Goal: Book appointment/travel/reservation

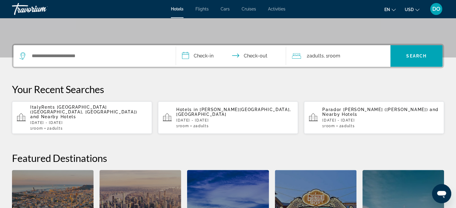
scroll to position [90, 0]
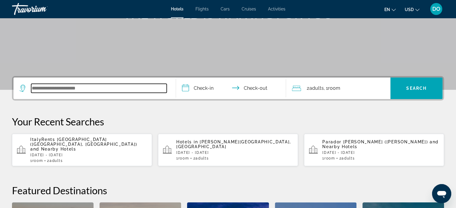
click at [79, 91] on input "Search widget" at bounding box center [98, 88] width 135 height 9
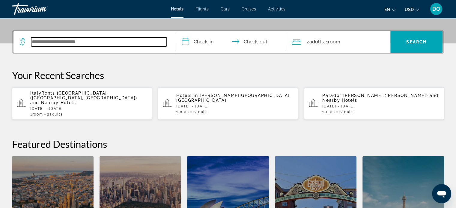
scroll to position [146, 0]
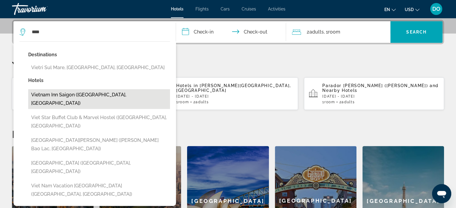
click at [79, 92] on button "Vietnam Inn Saigon ([GEOGRAPHIC_DATA], [GEOGRAPHIC_DATA])" at bounding box center [99, 99] width 142 height 20
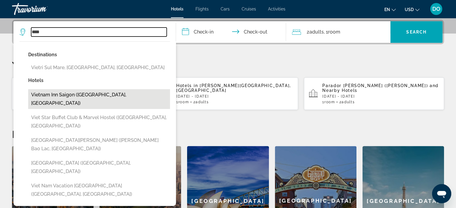
type input "**********"
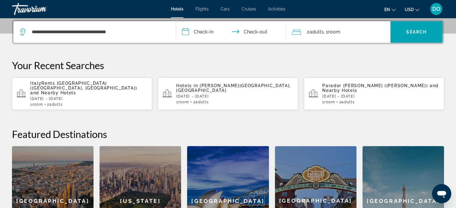
click at [187, 31] on input "**********" at bounding box center [232, 32] width 113 height 23
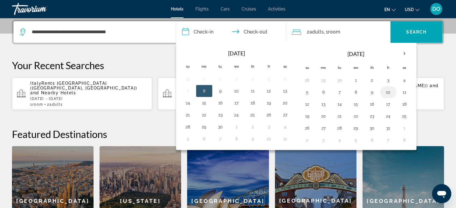
click at [385, 92] on button "10" at bounding box center [388, 92] width 10 height 8
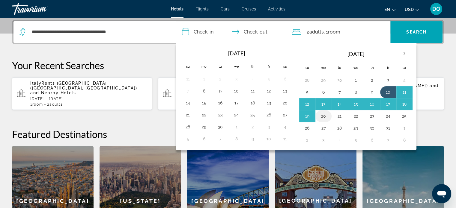
click at [322, 113] on button "20" at bounding box center [323, 116] width 10 height 8
type input "**********"
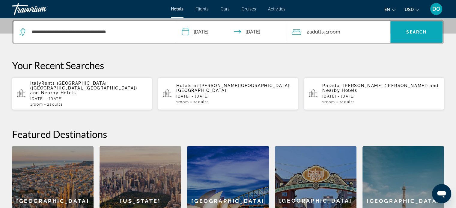
click at [416, 32] on span "Search" at bounding box center [416, 32] width 20 height 5
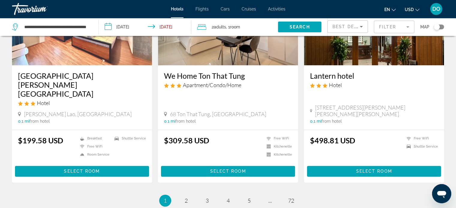
scroll to position [779, 0]
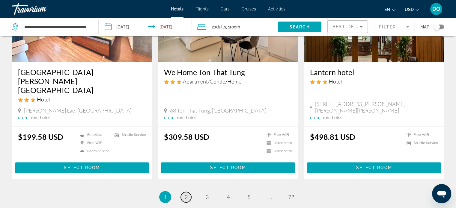
click at [187, 194] on span "2" at bounding box center [186, 197] width 3 height 7
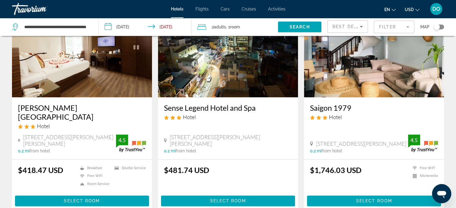
scroll to position [749, 0]
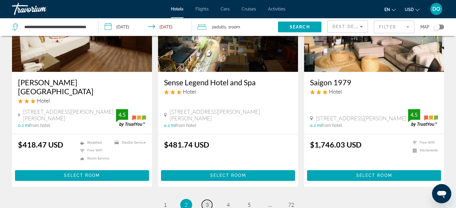
click at [205, 202] on span "3" at bounding box center [206, 205] width 3 height 7
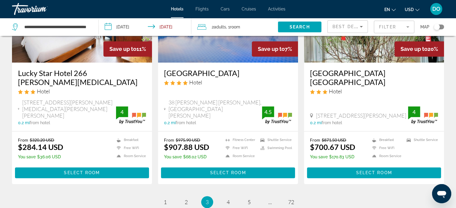
scroll to position [801, 0]
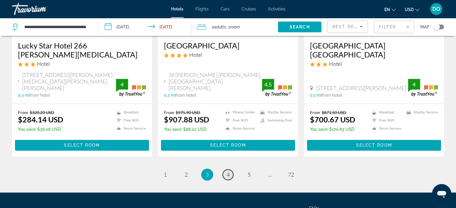
click at [226, 171] on span "4" at bounding box center [227, 174] width 3 height 7
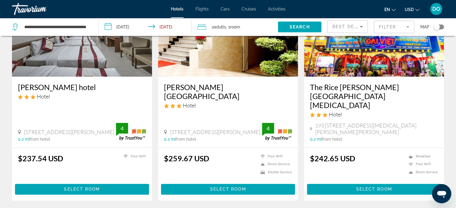
scroll to position [801, 0]
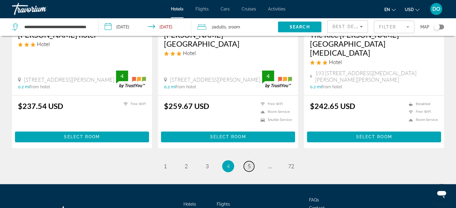
click at [248, 163] on span "5" at bounding box center [248, 166] width 3 height 7
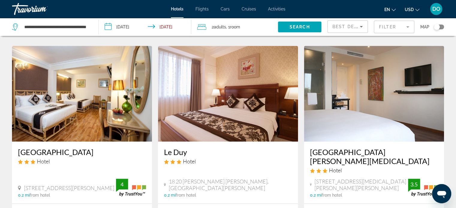
scroll to position [479, 0]
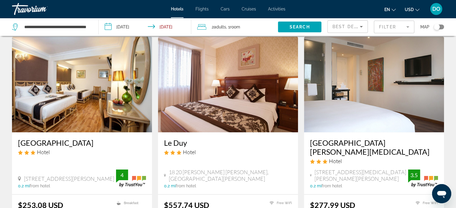
click at [63, 55] on img "Main content" at bounding box center [82, 85] width 140 height 96
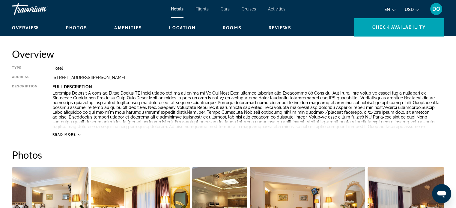
scroll to position [270, 0]
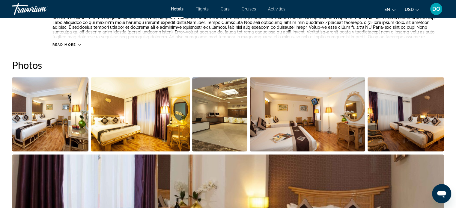
click at [55, 126] on img "Open full-screen image slider" at bounding box center [50, 114] width 76 height 74
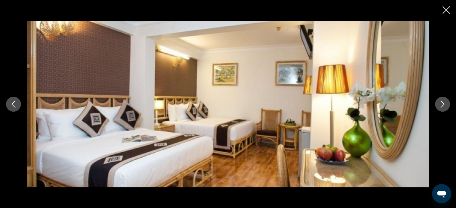
click at [440, 103] on icon "Next image" at bounding box center [442, 104] width 7 height 7
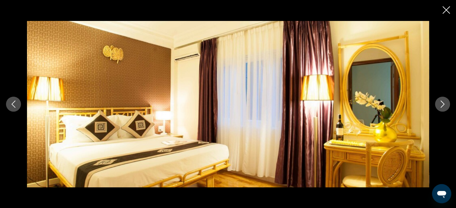
click at [440, 103] on icon "Next image" at bounding box center [442, 104] width 7 height 7
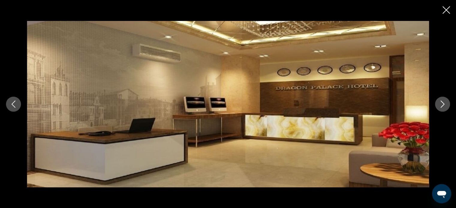
click at [440, 103] on icon "Next image" at bounding box center [442, 104] width 7 height 7
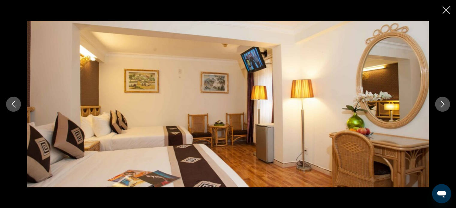
click at [440, 103] on icon "Next image" at bounding box center [442, 104] width 7 height 7
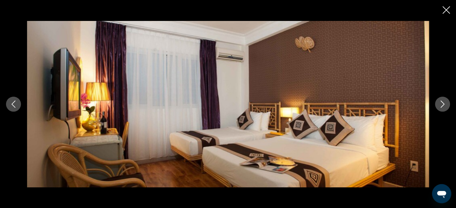
click at [440, 103] on icon "Next image" at bounding box center [442, 104] width 7 height 7
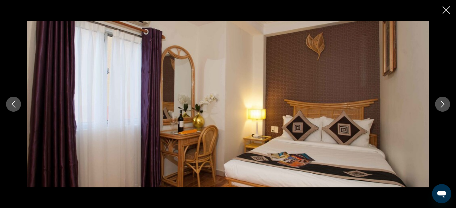
click at [440, 103] on icon "Next image" at bounding box center [442, 104] width 7 height 7
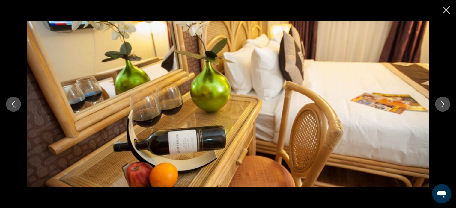
click at [440, 103] on icon "Next image" at bounding box center [442, 104] width 7 height 7
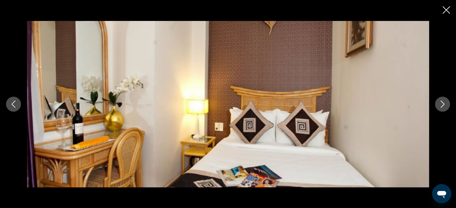
click at [440, 103] on icon "Next image" at bounding box center [442, 104] width 7 height 7
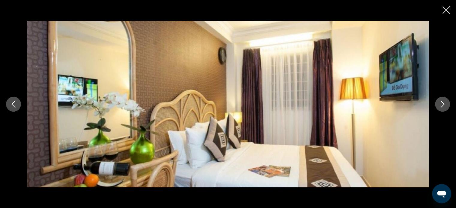
click at [440, 103] on icon "Next image" at bounding box center [442, 104] width 7 height 7
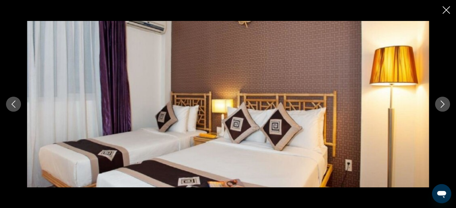
click at [440, 103] on icon "Next image" at bounding box center [442, 104] width 7 height 7
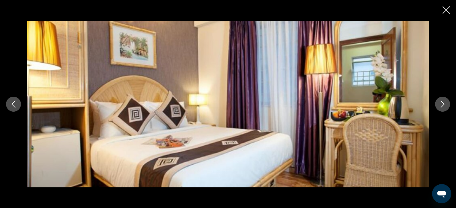
click at [440, 103] on icon "Next image" at bounding box center [442, 104] width 7 height 7
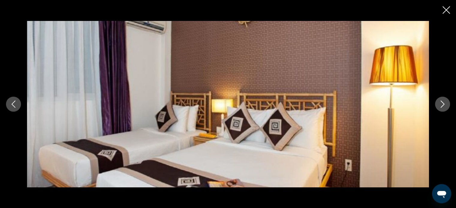
click at [440, 103] on icon "Next image" at bounding box center [442, 104] width 7 height 7
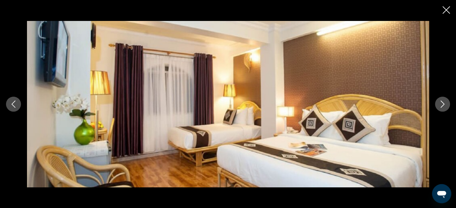
click at [440, 103] on icon "Next image" at bounding box center [442, 104] width 7 height 7
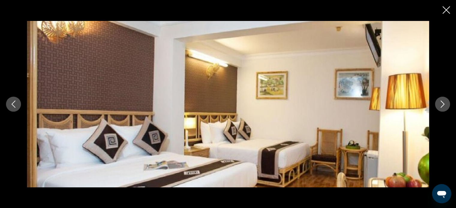
click at [440, 103] on icon "Next image" at bounding box center [442, 104] width 7 height 7
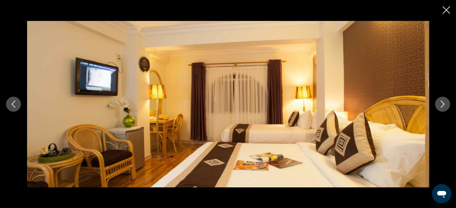
click at [440, 103] on icon "Next image" at bounding box center [442, 104] width 7 height 7
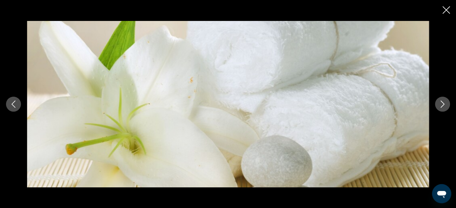
click at [440, 103] on icon "Next image" at bounding box center [442, 104] width 7 height 7
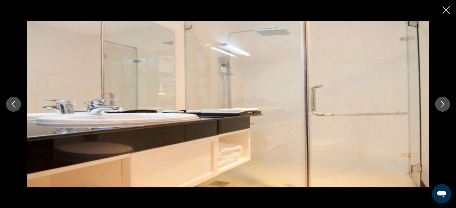
click at [440, 103] on icon "Next image" at bounding box center [442, 104] width 7 height 7
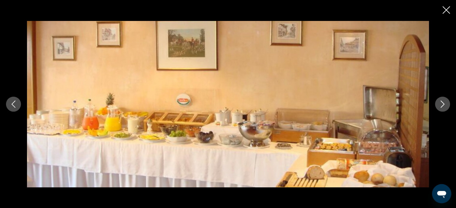
click at [440, 103] on icon "Next image" at bounding box center [442, 104] width 7 height 7
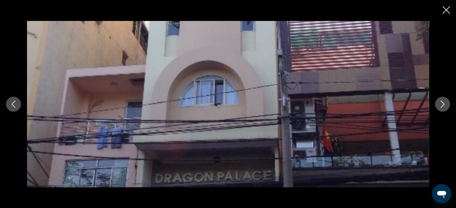
click at [440, 103] on icon "Next image" at bounding box center [442, 104] width 7 height 7
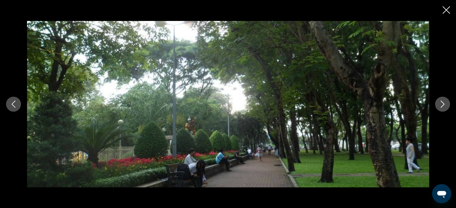
click at [440, 103] on icon "Next image" at bounding box center [442, 104] width 7 height 7
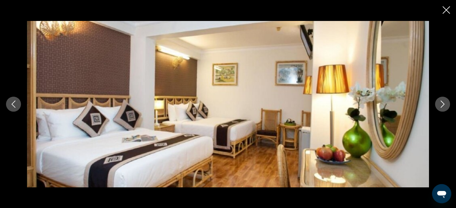
click at [440, 103] on icon "Next image" at bounding box center [442, 104] width 7 height 7
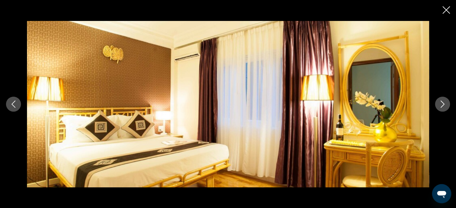
scroll to position [479, 0]
click at [447, 8] on icon "Close slideshow" at bounding box center [445, 9] width 7 height 7
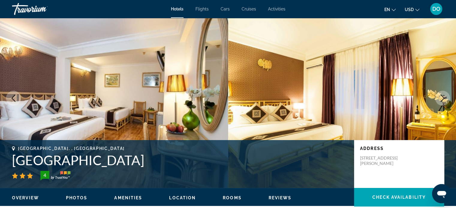
scroll to position [0, 0]
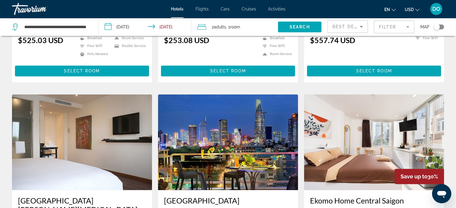
scroll to position [689, 0]
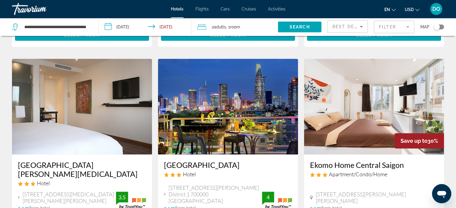
click at [241, 103] on img "Main content" at bounding box center [228, 107] width 140 height 96
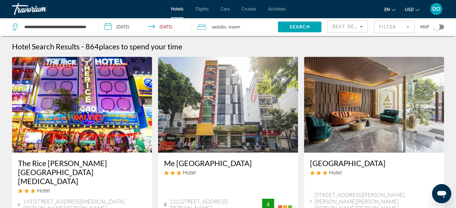
click at [387, 124] on img "Main content" at bounding box center [374, 105] width 140 height 96
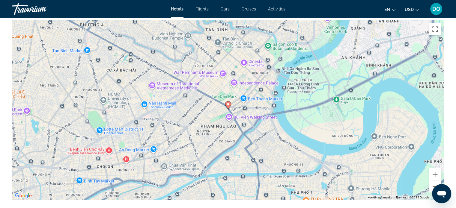
scroll to position [539, 0]
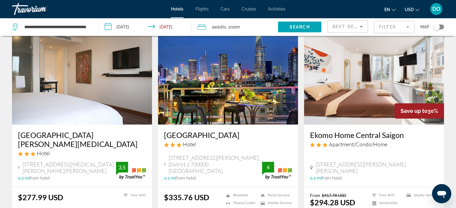
scroll to position [801, 0]
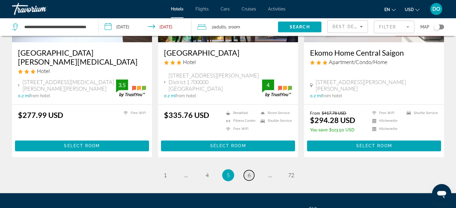
click at [251, 170] on link "page 6" at bounding box center [249, 175] width 10 height 10
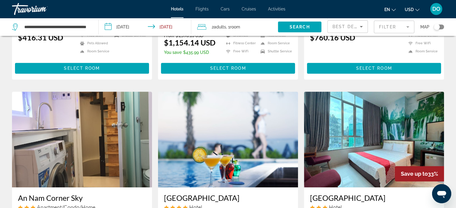
scroll to position [419, 0]
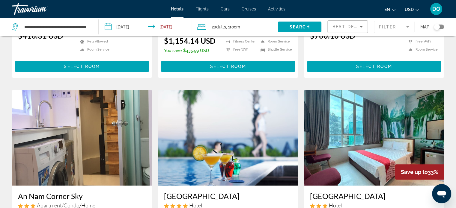
click at [232, 112] on img "Main content" at bounding box center [228, 138] width 140 height 96
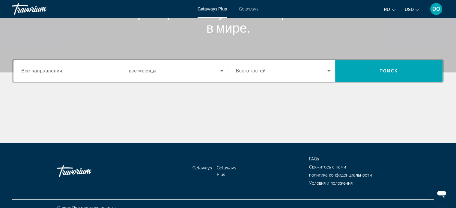
scroll to position [115, 0]
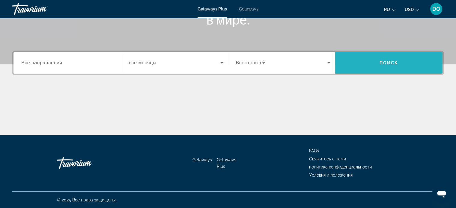
click at [399, 63] on span "Search widget" at bounding box center [388, 63] width 107 height 14
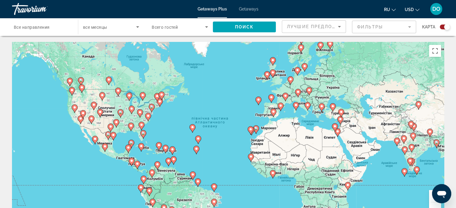
click at [34, 27] on span "Все направления" at bounding box center [32, 27] width 36 height 5
click at [34, 27] on input "Destination Все направления" at bounding box center [42, 27] width 56 height 7
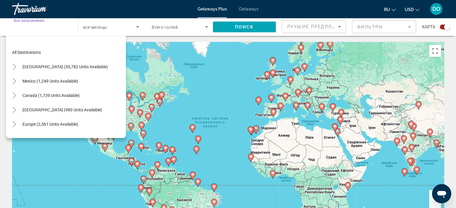
click at [34, 27] on input "Destination Все направления" at bounding box center [42, 27] width 56 height 7
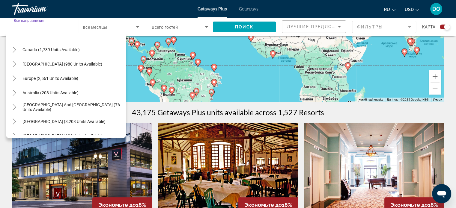
scroll to position [37, 0]
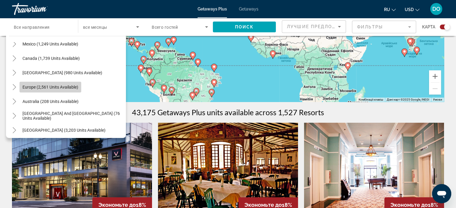
click at [53, 88] on span "Europe (2,561 units available)" at bounding box center [50, 87] width 56 height 5
type input "**********"
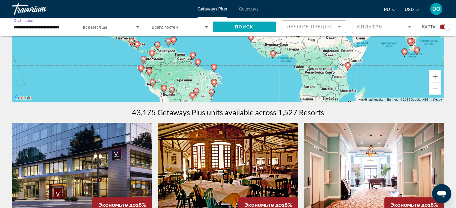
click at [240, 27] on span "Поиск" at bounding box center [244, 27] width 19 height 5
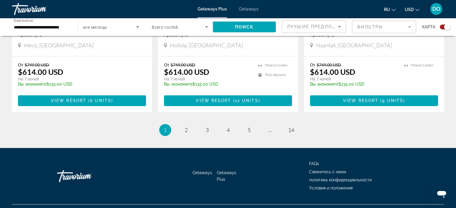
scroll to position [946, 0]
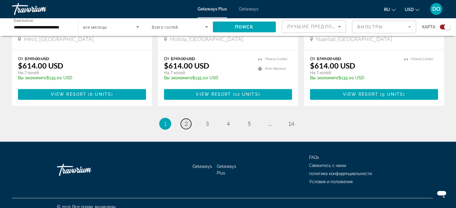
click at [185, 120] on span "2" at bounding box center [186, 123] width 3 height 7
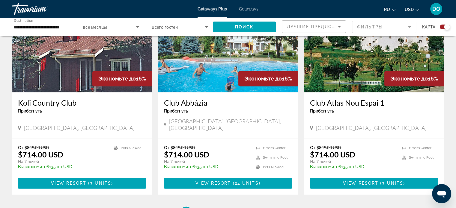
scroll to position [899, 0]
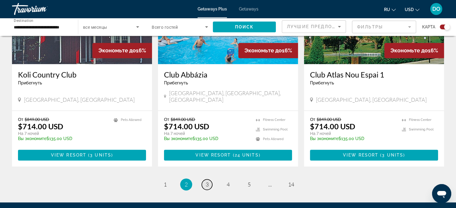
click at [208, 179] on link "page 3" at bounding box center [207, 184] width 10 height 10
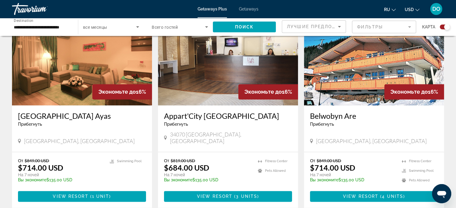
scroll to position [826, 0]
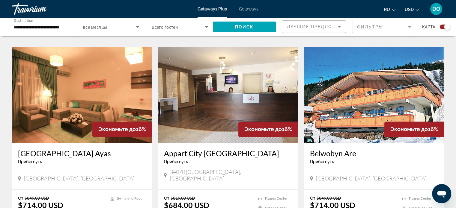
click at [214, 84] on img "Main content" at bounding box center [228, 95] width 140 height 96
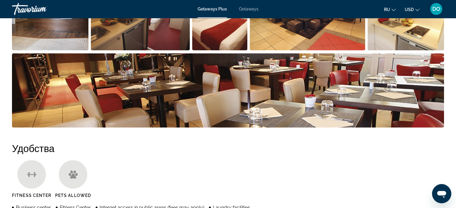
scroll to position [300, 0]
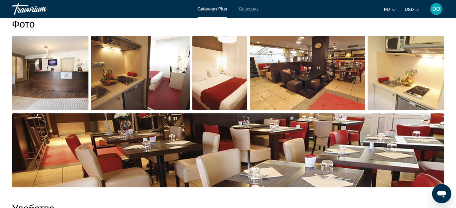
click at [156, 88] on img "Open full-screen image slider" at bounding box center [140, 73] width 99 height 74
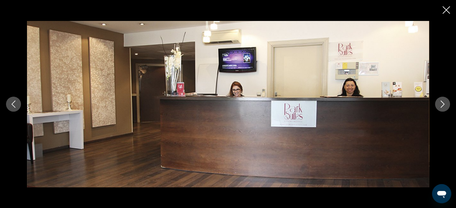
click at [445, 104] on icon "Next image" at bounding box center [442, 104] width 7 height 7
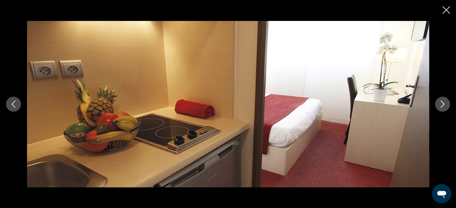
click at [445, 104] on icon "Next image" at bounding box center [442, 104] width 7 height 7
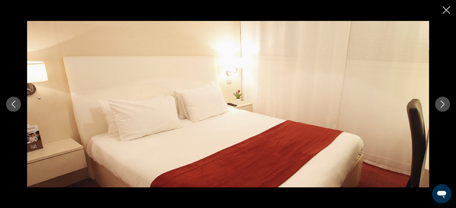
click at [445, 104] on icon "Next image" at bounding box center [442, 104] width 7 height 7
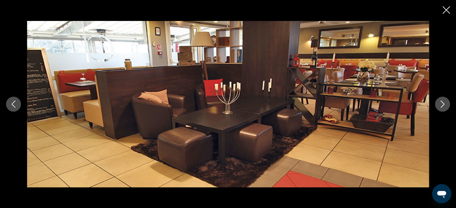
click at [445, 104] on icon "Next image" at bounding box center [442, 104] width 7 height 7
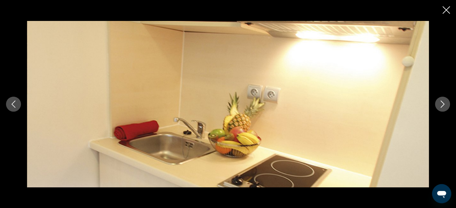
click at [445, 104] on icon "Next image" at bounding box center [442, 104] width 7 height 7
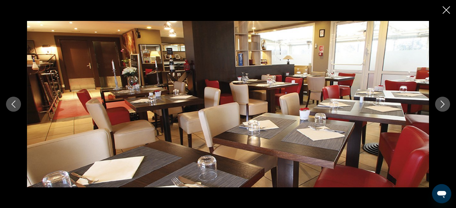
click at [445, 104] on icon "Next image" at bounding box center [442, 104] width 7 height 7
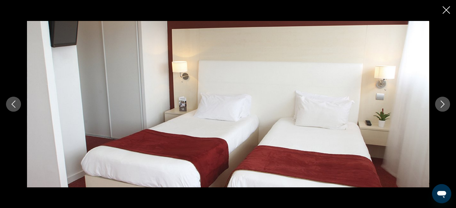
click at [445, 104] on icon "Next image" at bounding box center [442, 104] width 7 height 7
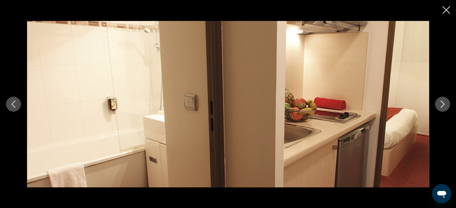
click at [445, 104] on icon "Next image" at bounding box center [442, 104] width 7 height 7
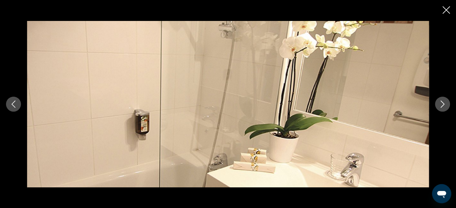
click at [445, 104] on icon "Next image" at bounding box center [442, 104] width 7 height 7
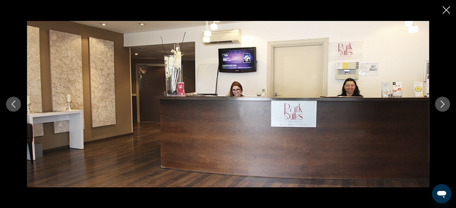
click at [445, 104] on icon "Next image" at bounding box center [442, 104] width 7 height 7
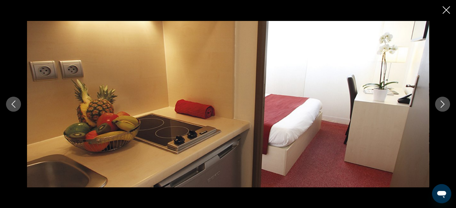
click at [445, 10] on icon "Close slideshow" at bounding box center [445, 9] width 7 height 7
